Goal: Information Seeking & Learning: Learn about a topic

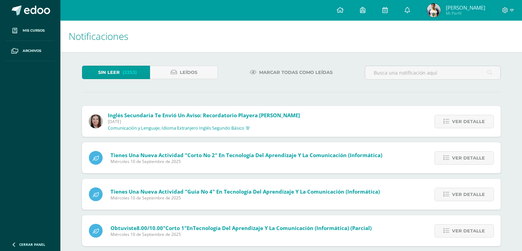
scroll to position [3493, 0]
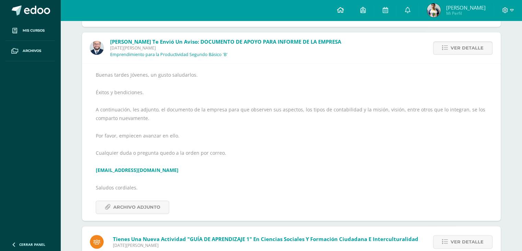
click at [341, 12] on icon at bounding box center [340, 10] width 7 height 6
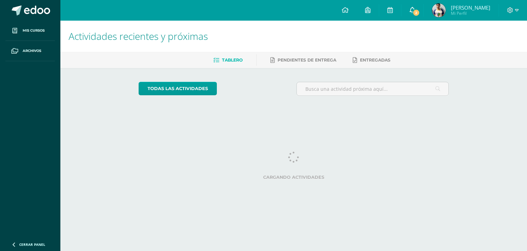
click at [416, 17] on link "2" at bounding box center [413, 10] width 22 height 21
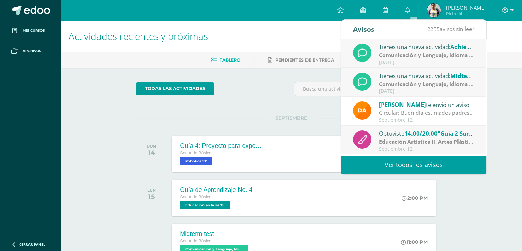
click at [426, 48] on div "Tienes una nueva actividad: Achievment test" at bounding box center [426, 46] width 95 height 9
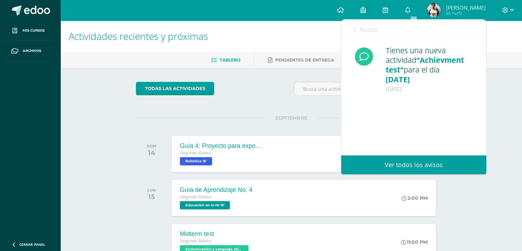
click at [384, 34] on div "Avisos 2254 avisos sin leer Avisos" at bounding box center [413, 29] width 145 height 19
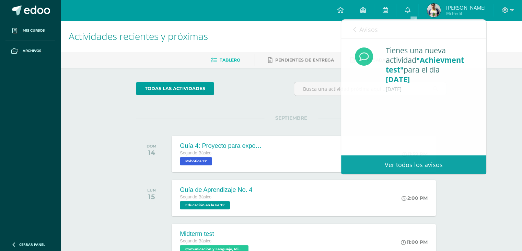
click at [243, 87] on div "todas las Actividades" at bounding box center [199, 92] width 132 height 20
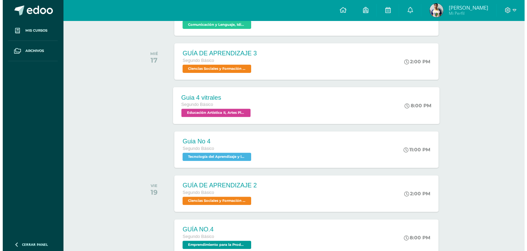
scroll to position [253, 0]
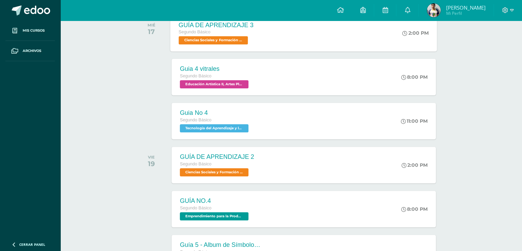
click at [266, 46] on div "GUÍA DE APRENDIZAJE 3 Segundo Básico Ciencias Sociales y Formación Ciudadana e …" at bounding box center [304, 32] width 267 height 37
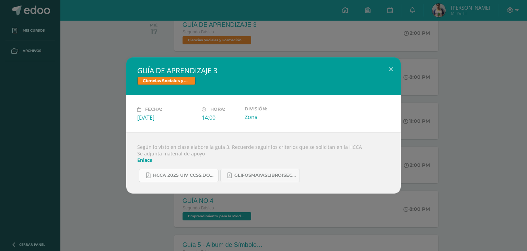
click at [189, 170] on link "HCCA 2025 UIV CCSS.docx.pdf" at bounding box center [179, 175] width 80 height 13
